Goal: Task Accomplishment & Management: Manage account settings

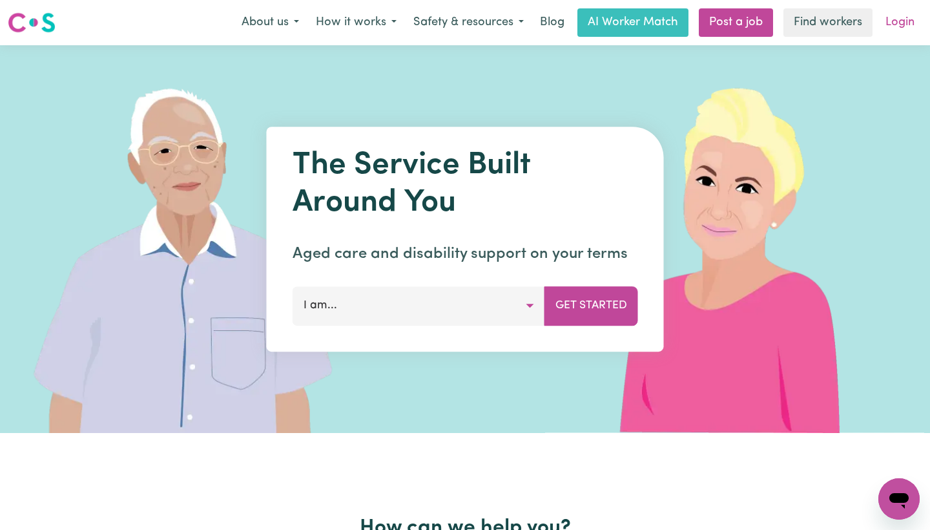
click at [902, 21] on link "Login" at bounding box center [900, 22] width 45 height 28
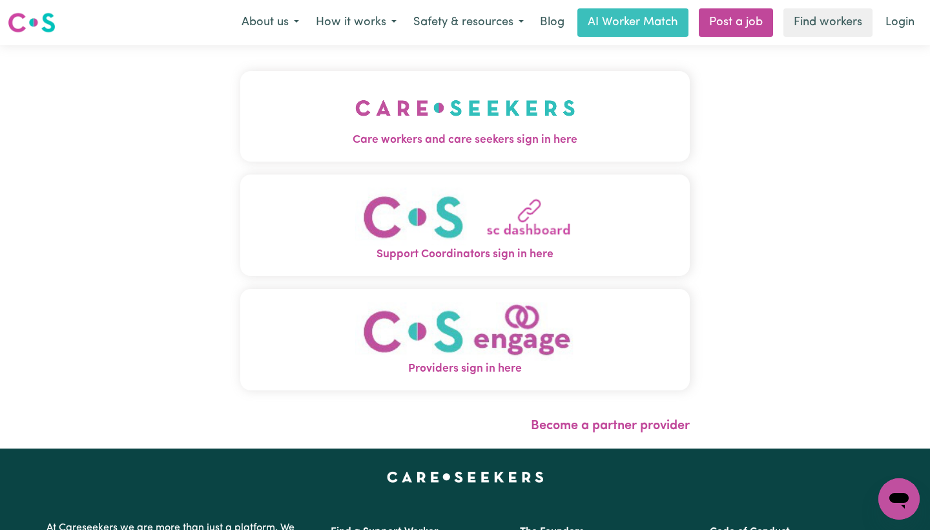
click at [499, 140] on span "Care workers and care seekers sign in here" at bounding box center [465, 140] width 450 height 17
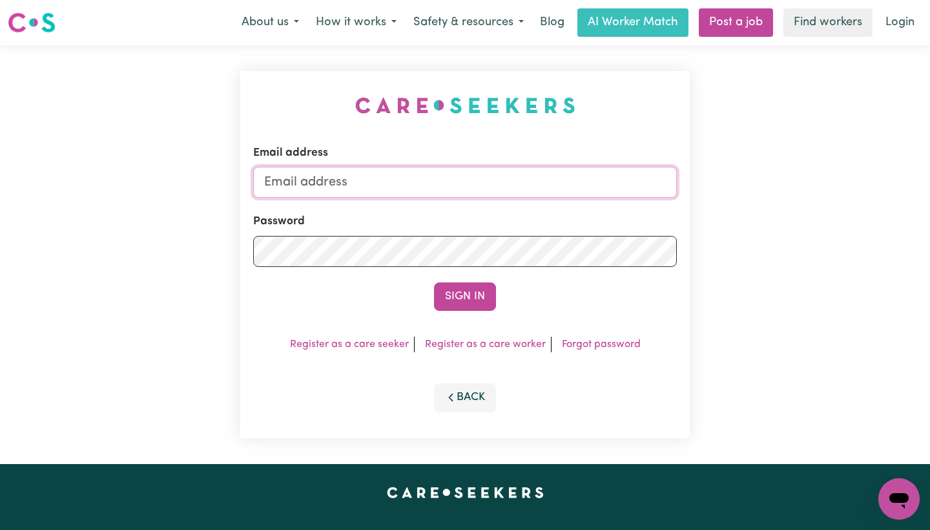
type input "[EMAIL_ADDRESS][DOMAIN_NAME]"
click at [465, 296] on button "Sign In" at bounding box center [465, 296] width 62 height 28
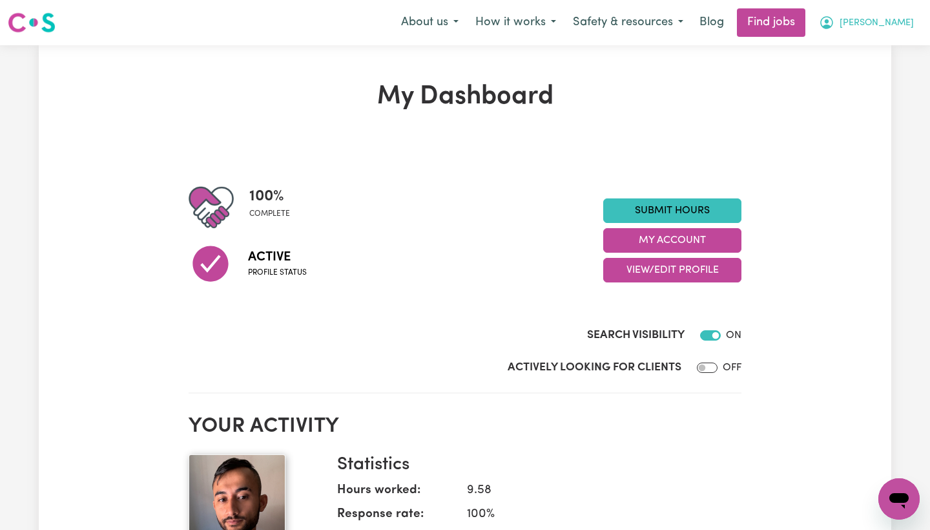
click at [908, 27] on span "[PERSON_NAME]" at bounding box center [877, 23] width 74 height 14
click at [889, 50] on link "My Account" at bounding box center [871, 50] width 102 height 25
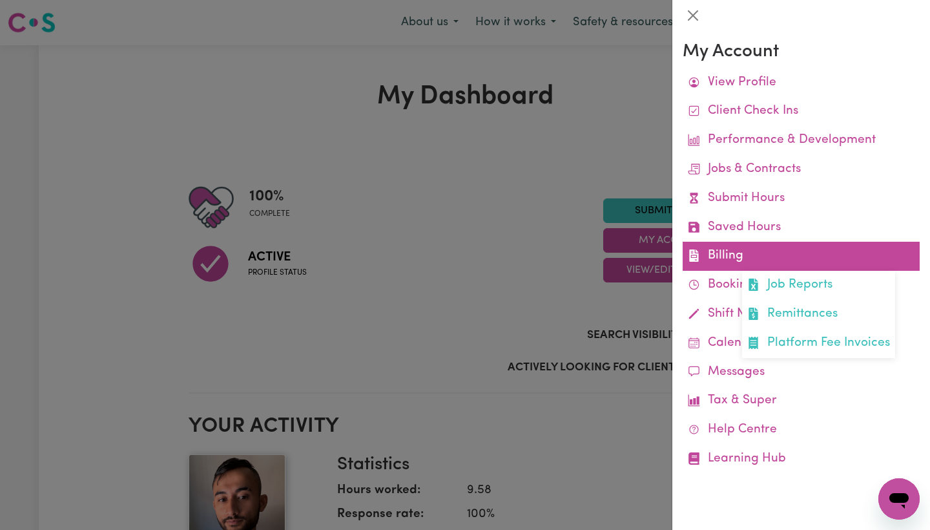
click at [776, 254] on link "Billing Job Reports Remittances Platform Fee Invoices" at bounding box center [801, 256] width 237 height 29
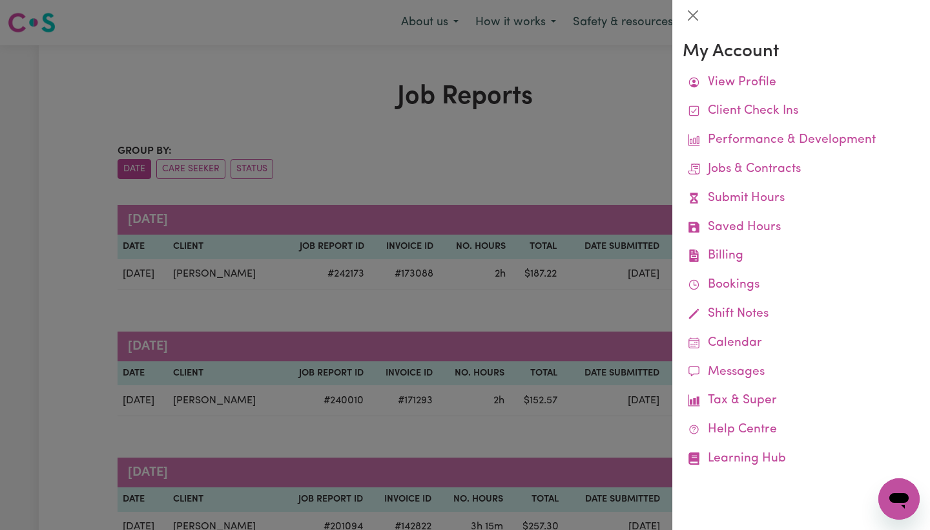
click at [531, 141] on div at bounding box center [465, 265] width 930 height 530
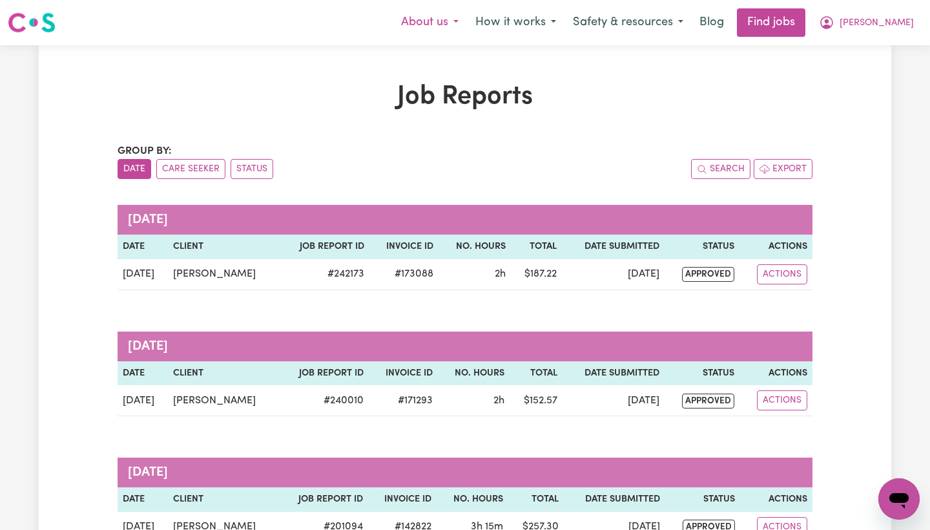
click at [461, 19] on button "About us" at bounding box center [430, 22] width 74 height 27
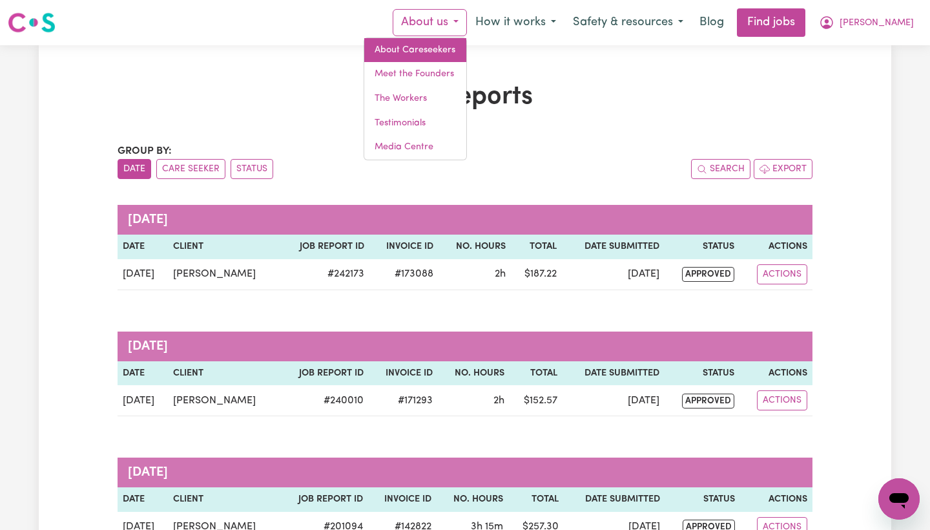
click at [466, 56] on link "About Careseekers" at bounding box center [415, 50] width 102 height 25
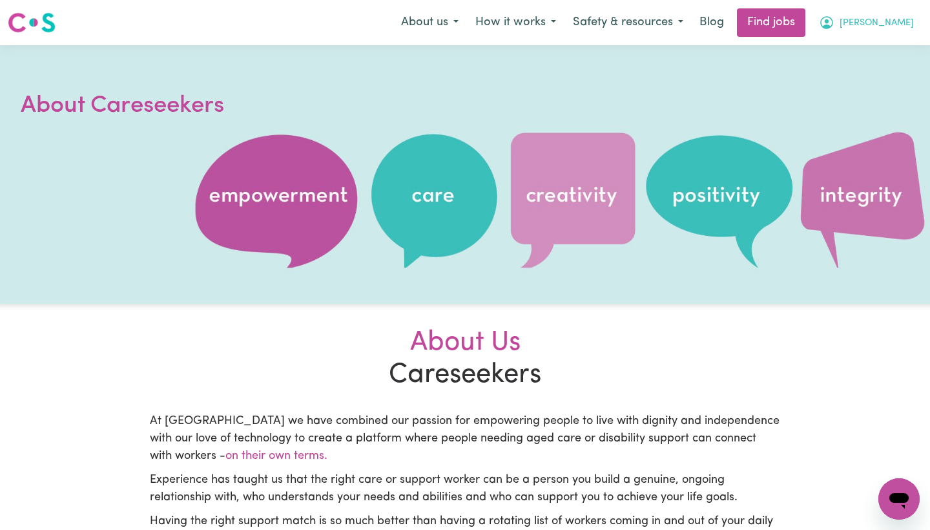
click at [888, 28] on span "[PERSON_NAME]" at bounding box center [877, 23] width 74 height 14
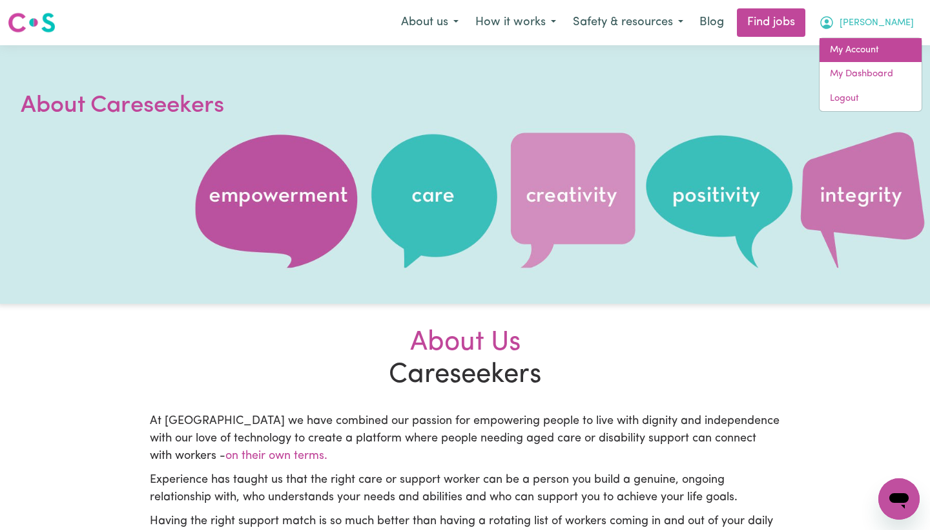
click at [883, 57] on link "My Account" at bounding box center [871, 50] width 102 height 25
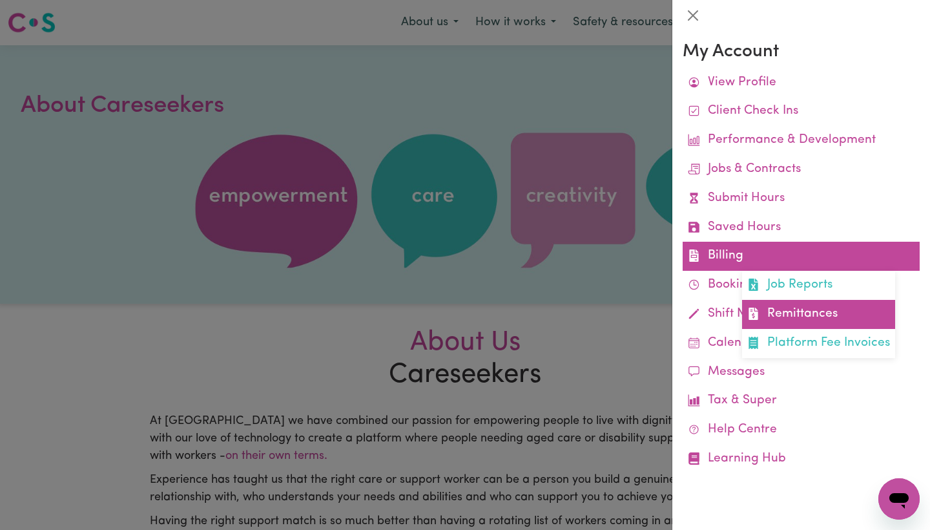
click at [776, 308] on link "Remittances" at bounding box center [818, 314] width 153 height 29
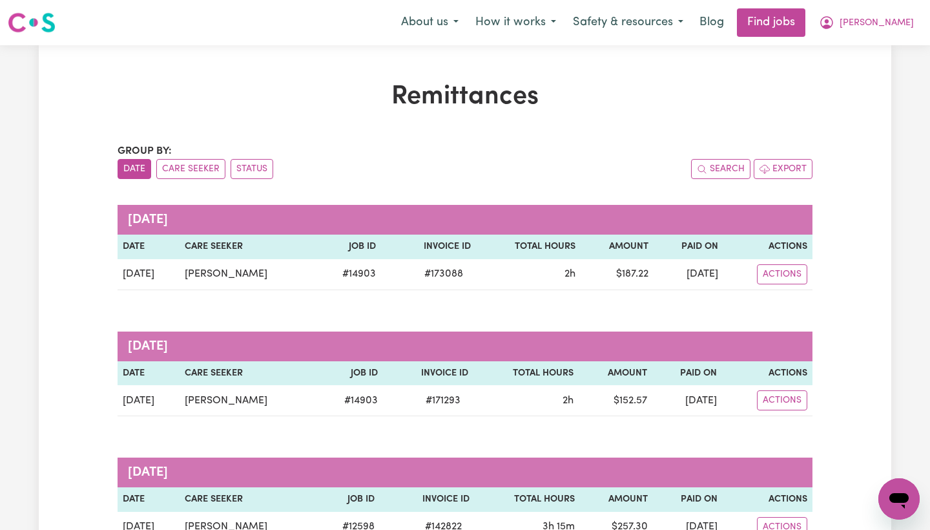
click at [790, 258] on th "Actions" at bounding box center [767, 246] width 89 height 25
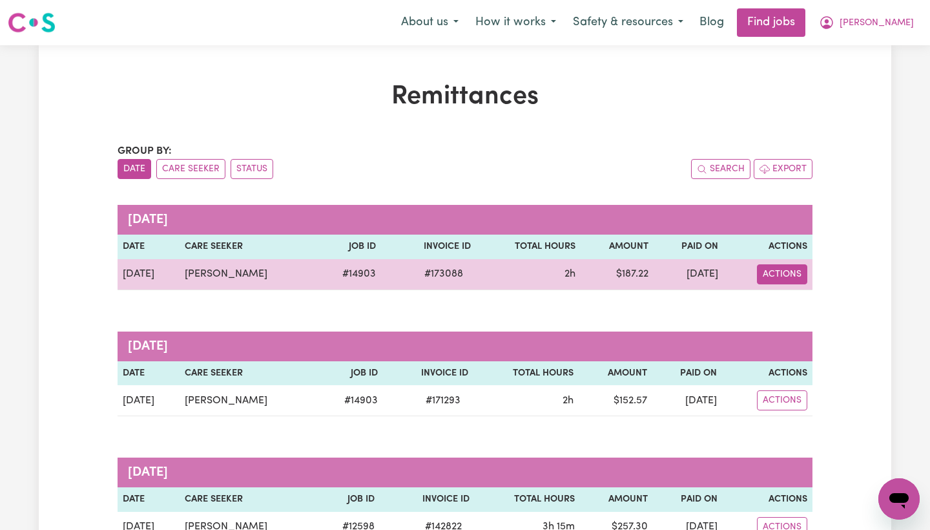
click at [788, 271] on button "Actions" at bounding box center [782, 274] width 50 height 20
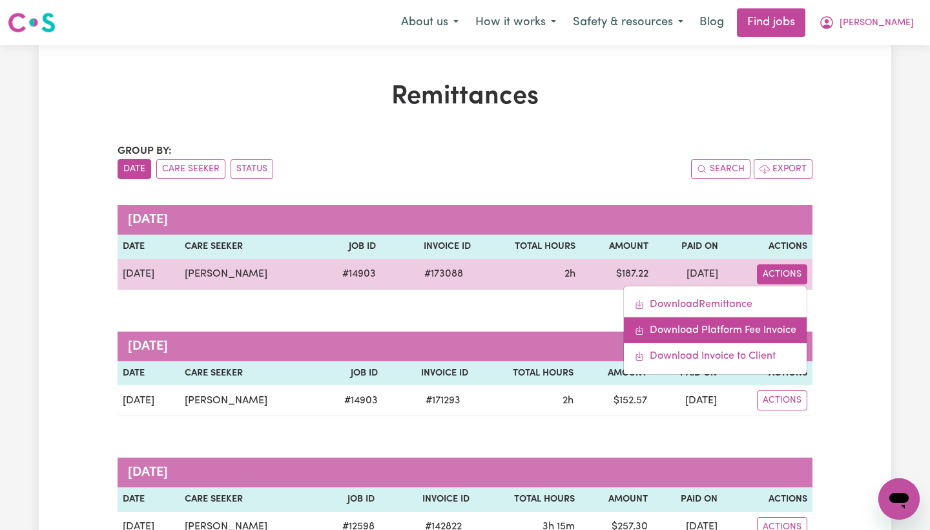
click at [753, 329] on link "Download Platform Fee Invoice" at bounding box center [715, 330] width 183 height 26
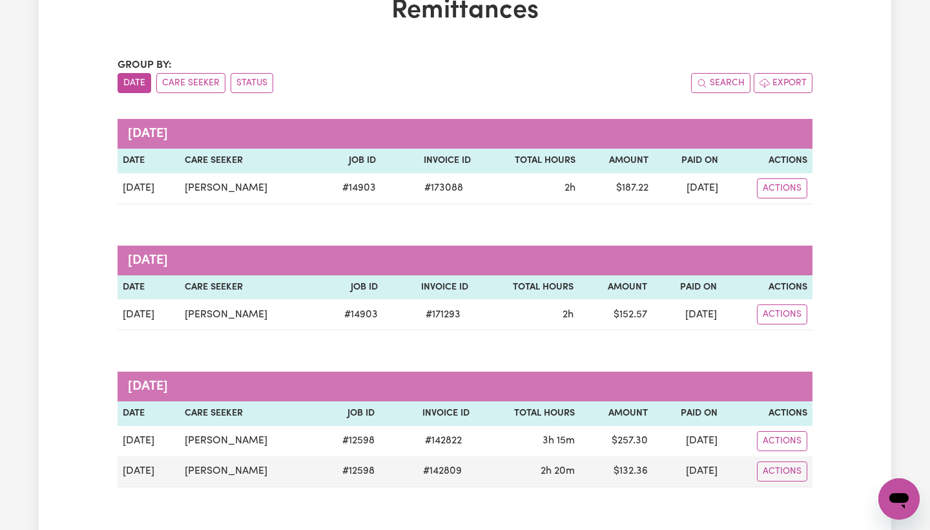
scroll to position [87, 0]
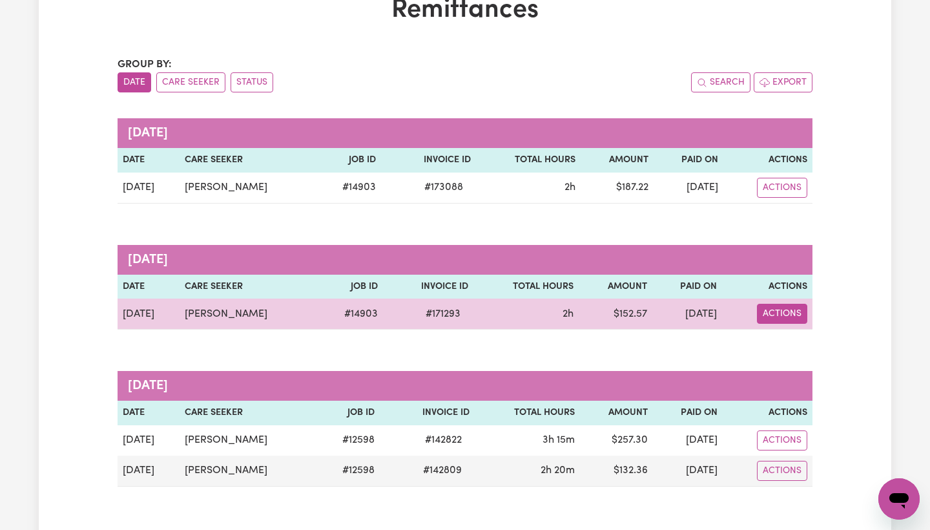
click at [787, 309] on button "Actions" at bounding box center [782, 314] width 50 height 20
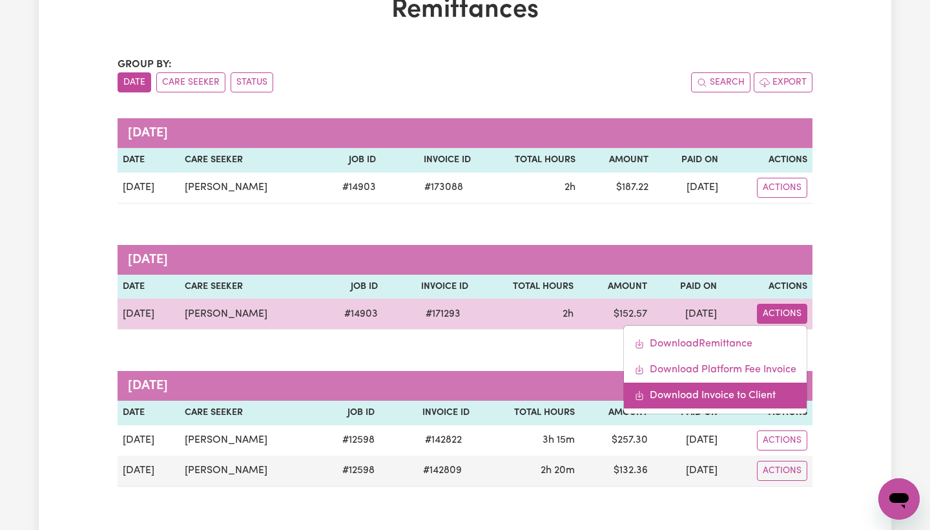
click at [758, 395] on link "Download Invoice to Client" at bounding box center [715, 395] width 183 height 26
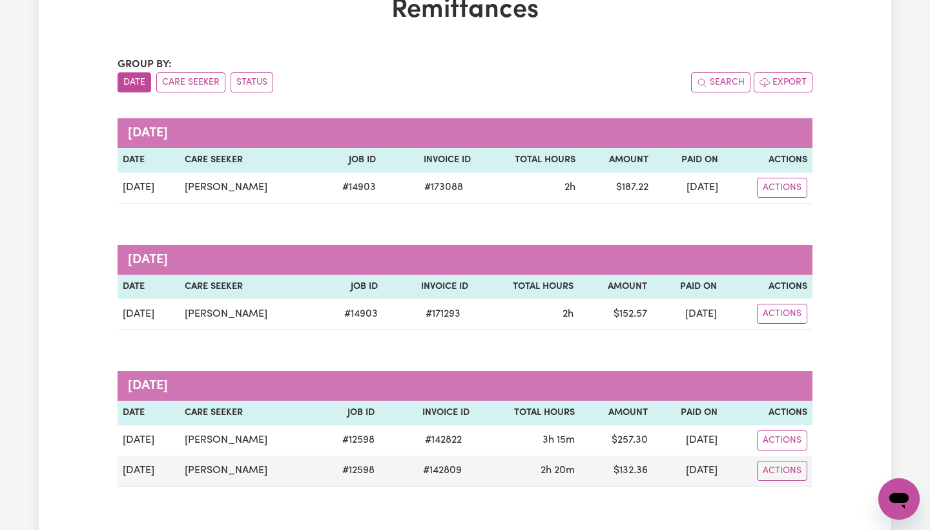
click at [888, 143] on div "Remittances Group by: Date Care Seeker Status Search Export [DATE] Date Care Se…" at bounding box center [465, 261] width 853 height 533
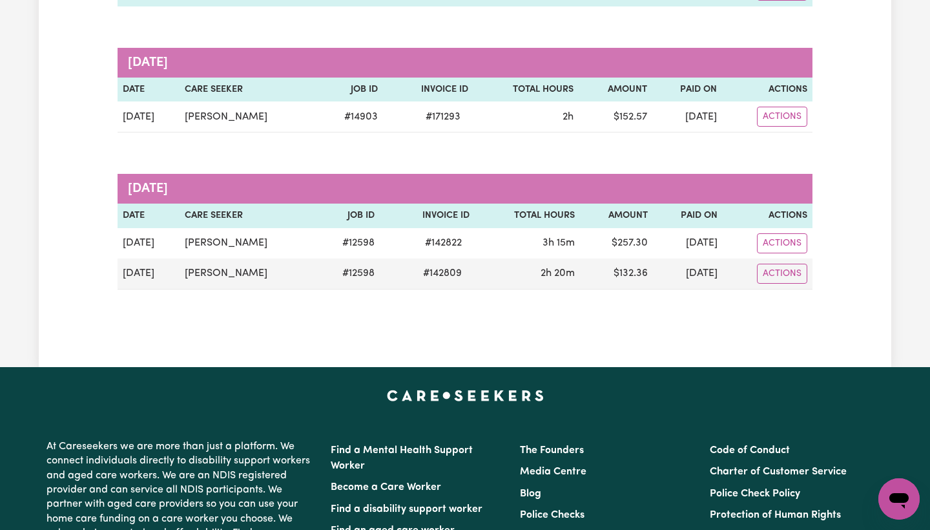
scroll to position [284, 0]
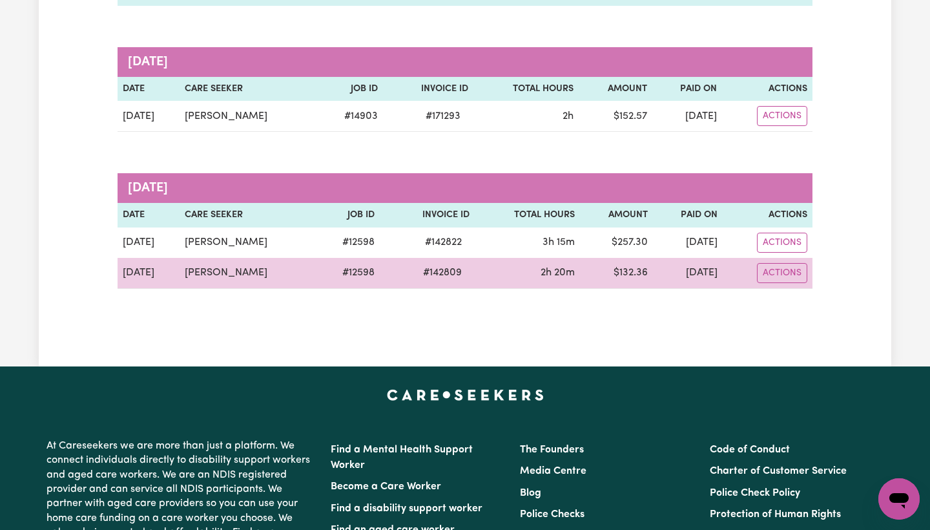
drag, startPoint x: 601, startPoint y: 240, endPoint x: 722, endPoint y: 270, distance: 124.5
click at [722, 271] on tbody "[DATE] [PERSON_NAME] # 12598 # 142822 3h 15m $ 257.30 [DATE] Actions [DATE] [PE…" at bounding box center [465, 257] width 695 height 61
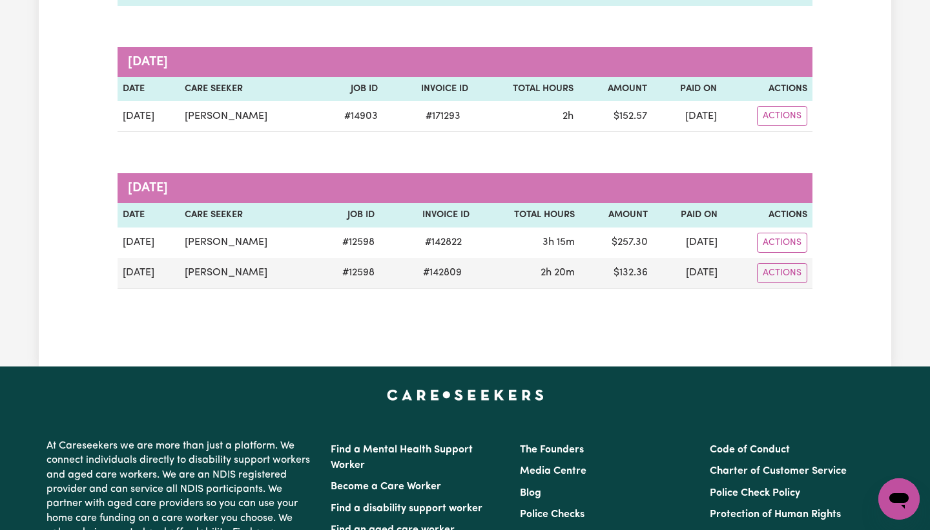
click at [730, 315] on div "Remittances Group by: Date Care Seeker Status Search Export [DATE] Date Care Se…" at bounding box center [465, 63] width 711 height 533
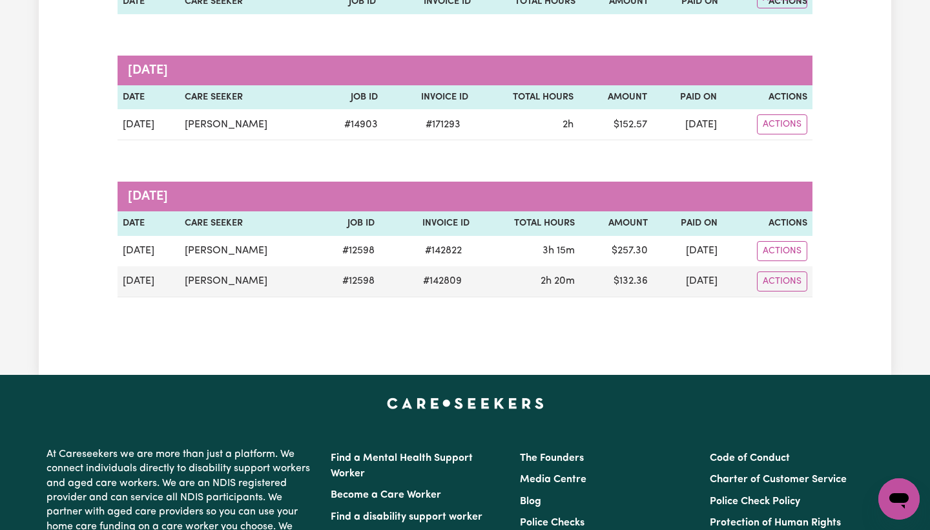
scroll to position [273, 0]
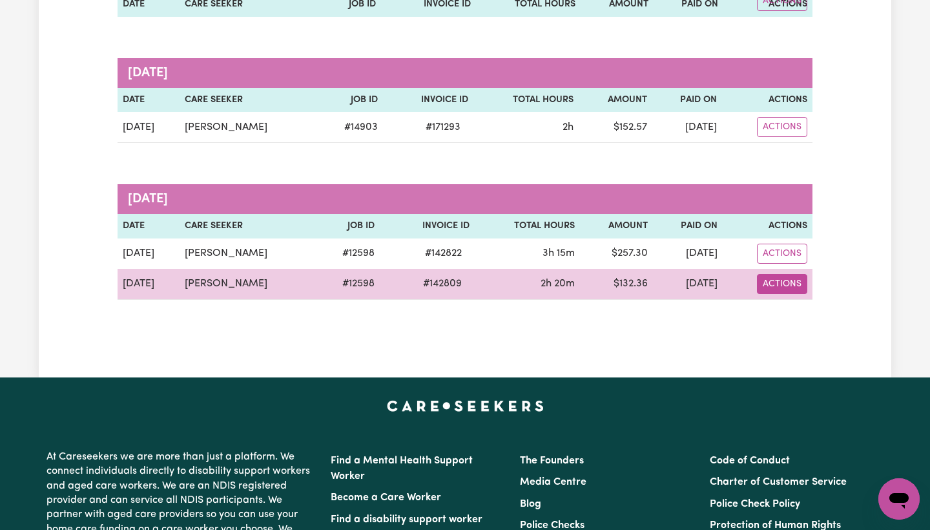
click at [793, 284] on button "Actions" at bounding box center [782, 284] width 50 height 20
click at [799, 307] on link "Download Invoice" at bounding box center [812, 314] width 118 height 26
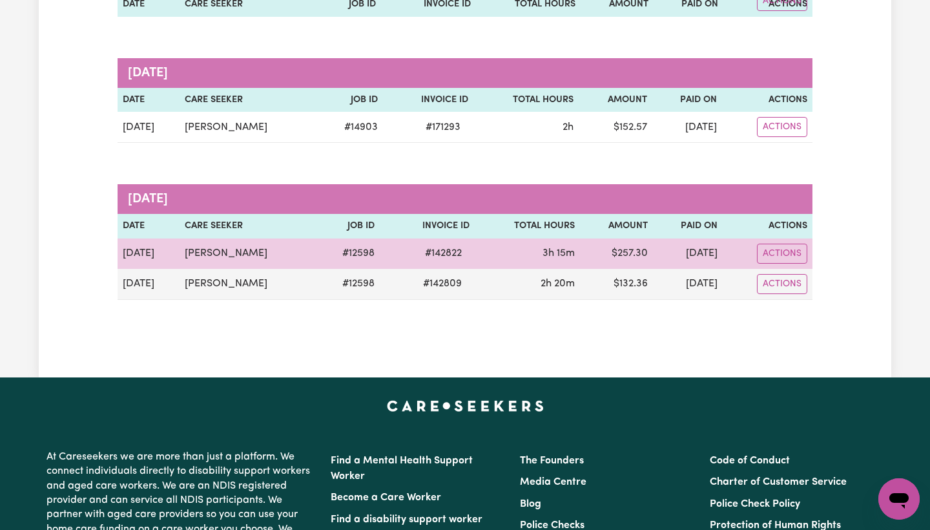
click at [784, 238] on td "Actions" at bounding box center [768, 253] width 90 height 30
click at [784, 247] on button "Actions" at bounding box center [782, 254] width 50 height 20
click at [790, 277] on link "Download Invoice" at bounding box center [812, 284] width 118 height 26
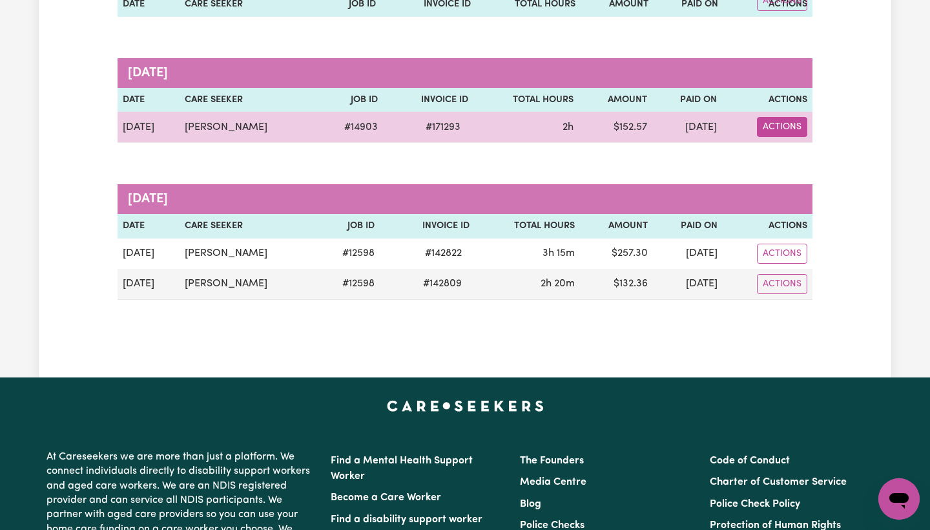
click at [784, 123] on button "Actions" at bounding box center [782, 127] width 50 height 20
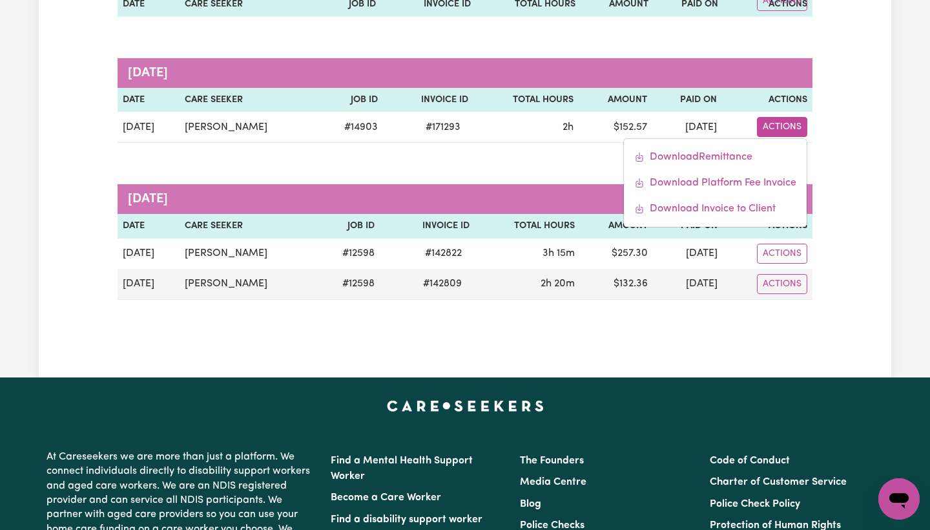
click at [827, 136] on div "Remittances Group by: Date Care Seeker Status Search Export [DATE] Date Care Se…" at bounding box center [465, 74] width 853 height 533
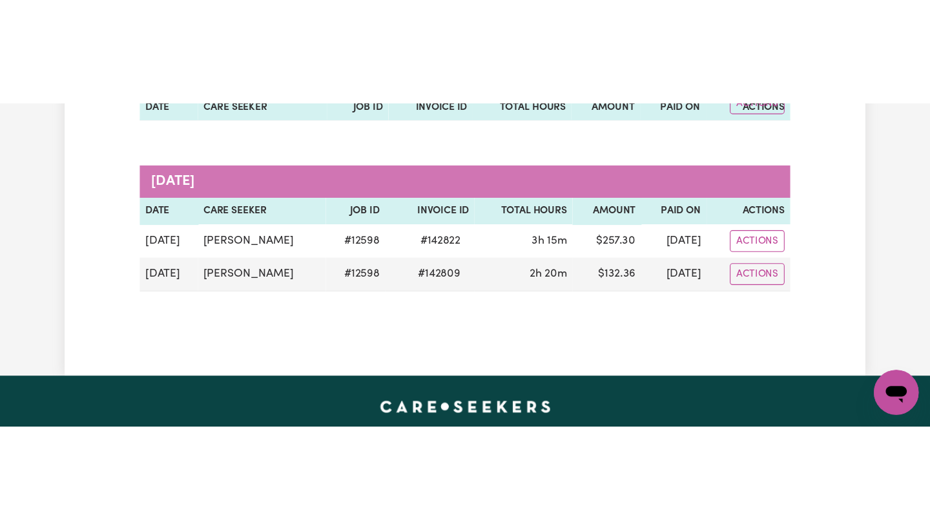
scroll to position [360, 0]
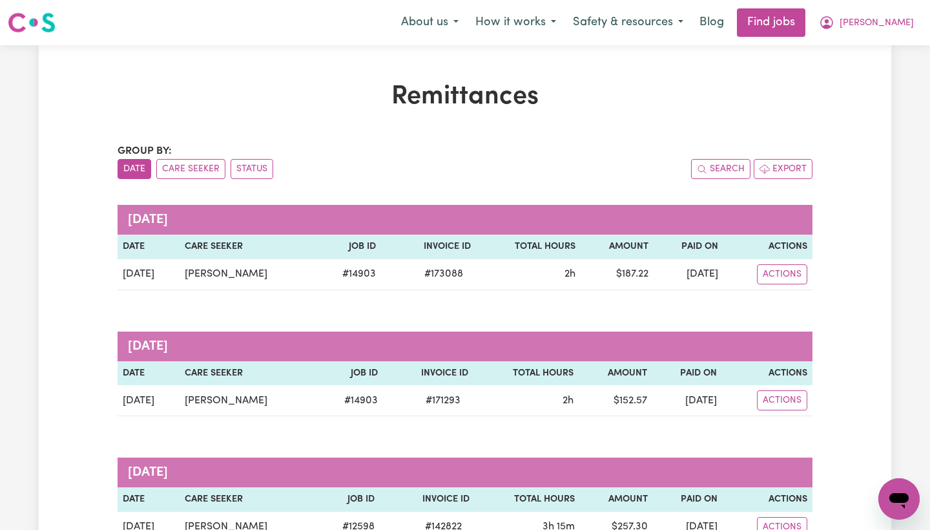
scroll to position [0, 0]
click at [533, 4] on nav "Menu About us How it works Safety & resources Blog Find jobs [GEOGRAPHIC_DATA]" at bounding box center [465, 22] width 930 height 45
